Goal: Information Seeking & Learning: Compare options

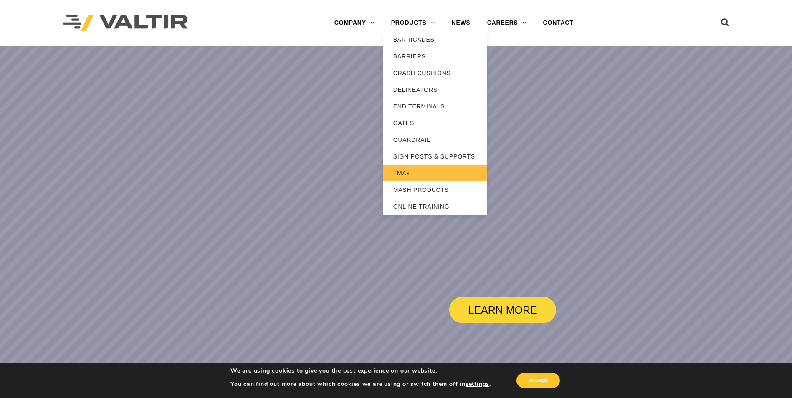
click at [407, 174] on link "TMAs" at bounding box center [435, 173] width 104 height 17
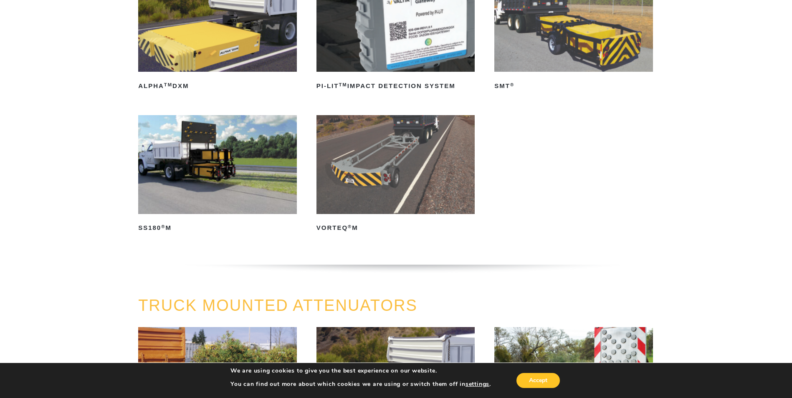
scroll to position [83, 0]
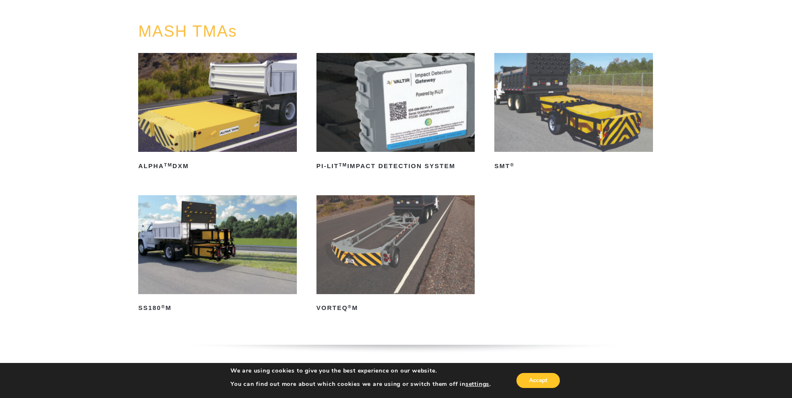
click at [365, 255] on img at bounding box center [395, 244] width 159 height 99
click at [561, 97] on img at bounding box center [573, 102] width 159 height 99
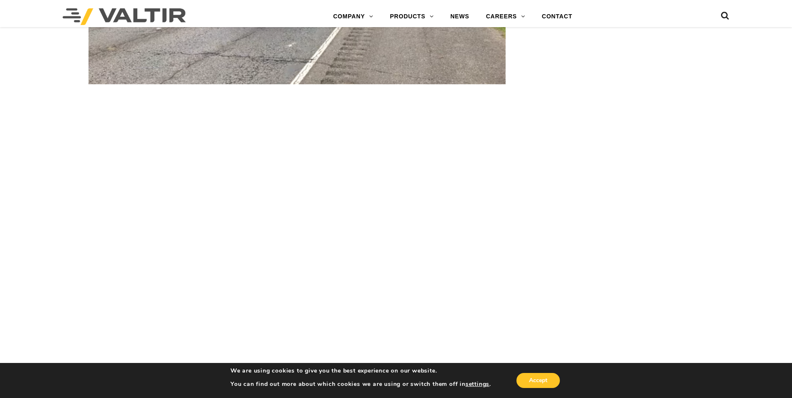
scroll to position [1670, 0]
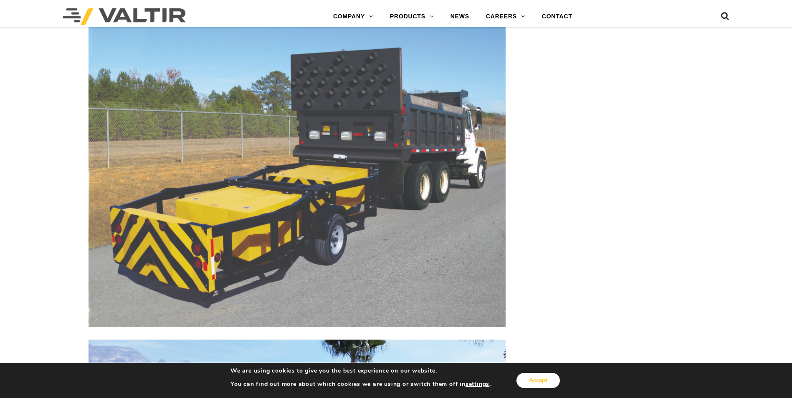
click at [547, 383] on button "Accept" at bounding box center [537, 380] width 43 height 15
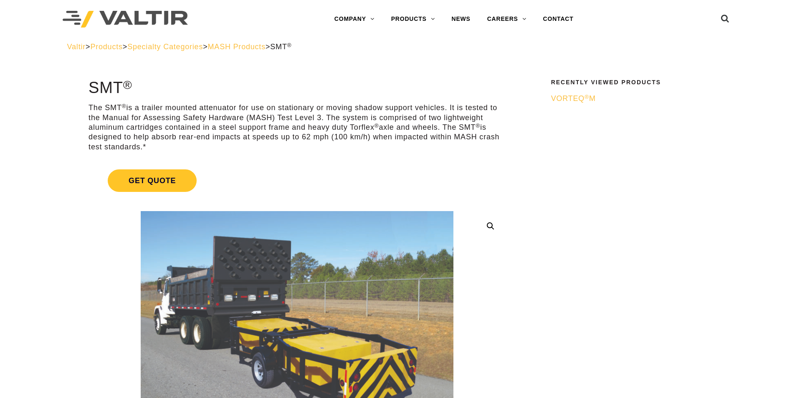
scroll to position [0, 0]
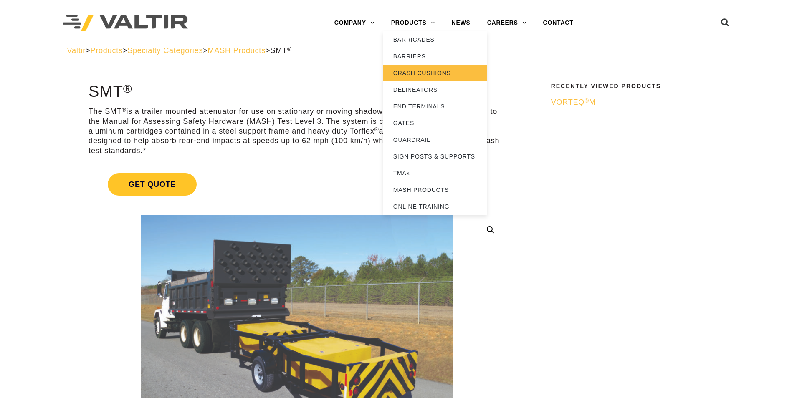
click at [426, 71] on link "CRASH CUSHIONS" at bounding box center [435, 73] width 104 height 17
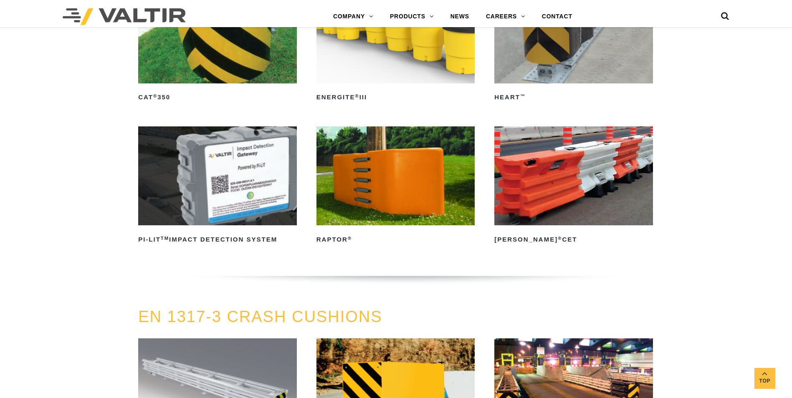
scroll to position [2504, 0]
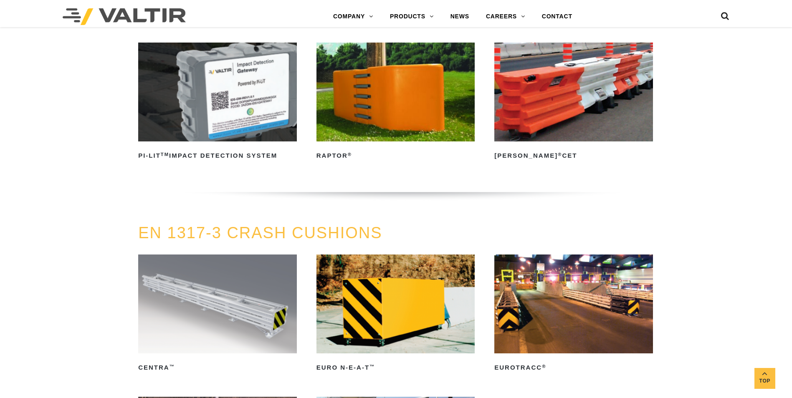
click at [420, 107] on img at bounding box center [395, 92] width 159 height 99
